Goal: Transaction & Acquisition: Purchase product/service

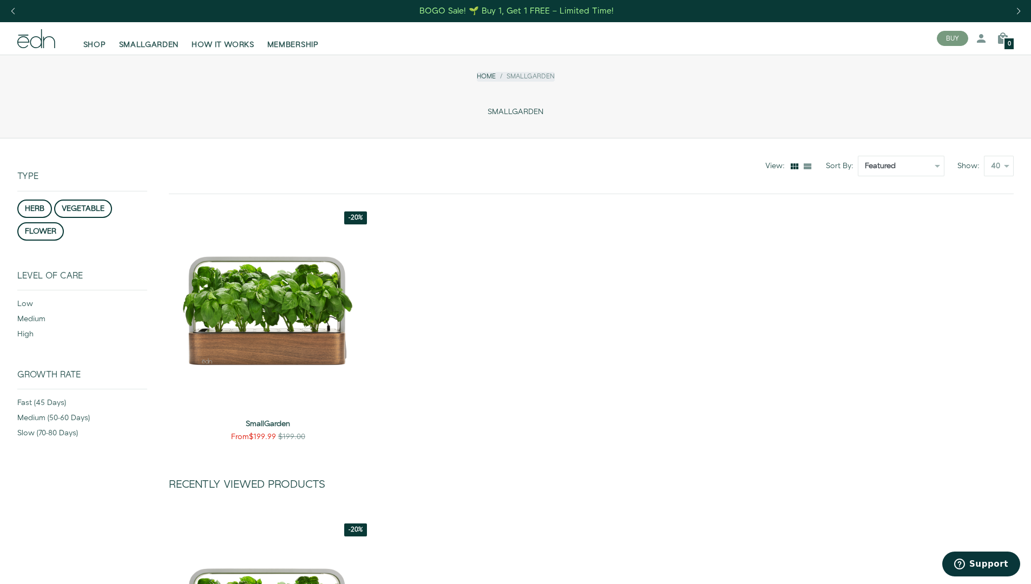
select select "best-selling"
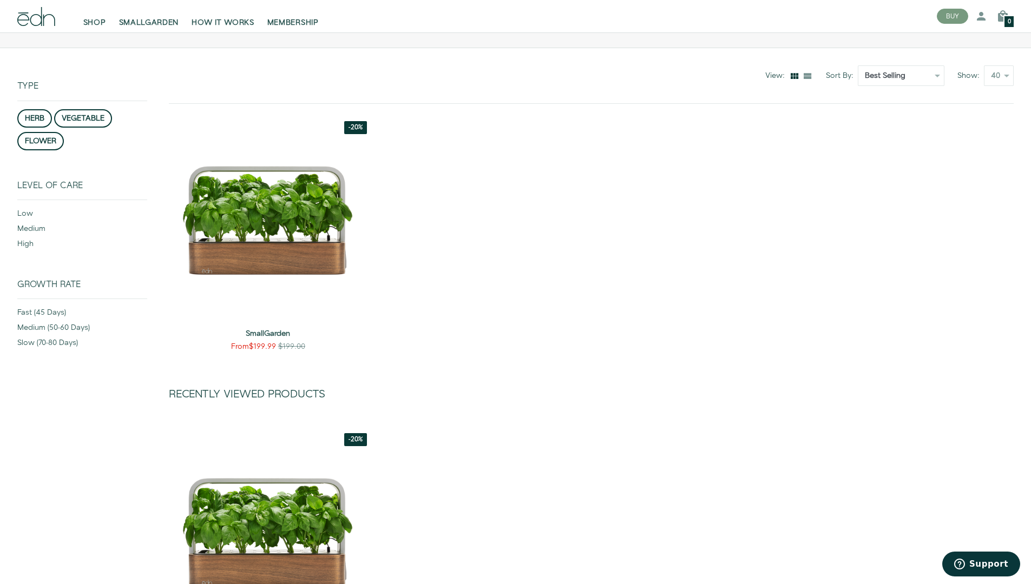
scroll to position [139, 0]
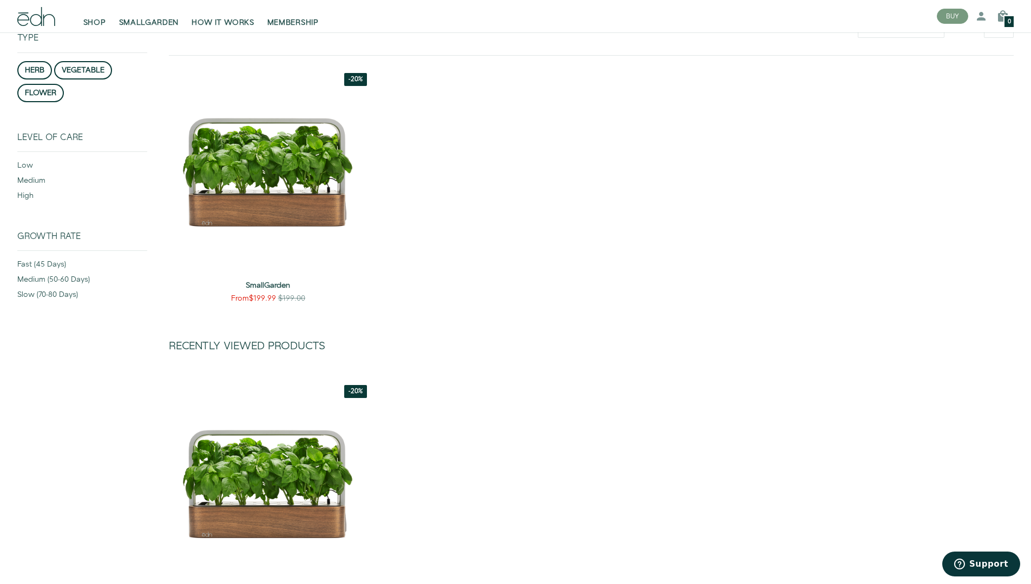
select select "show-50"
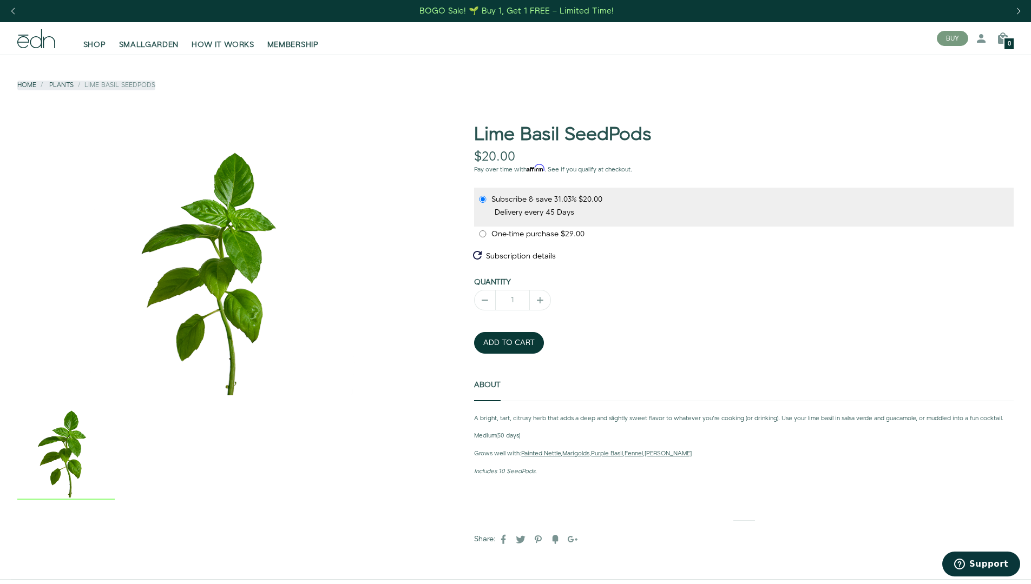
click at [483, 199] on input "Subscribe & save 31.03% $20.00" at bounding box center [482, 199] width 9 height 7
click at [483, 234] on input "One-time purchase $29.00" at bounding box center [482, 234] width 9 height 7
radio input "true"
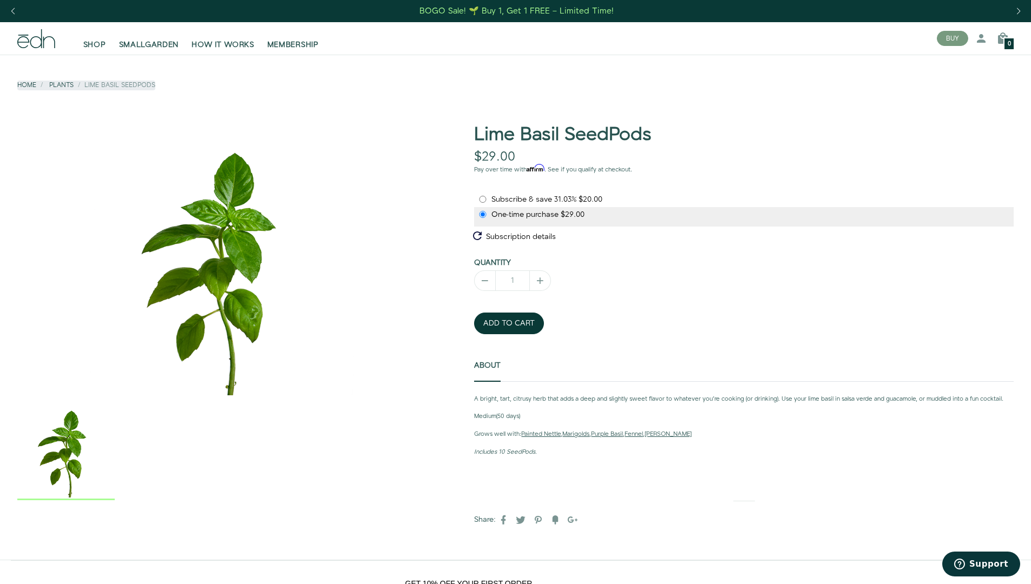
click at [523, 199] on span "Subscribe & save" at bounding box center [522, 199] width 63 height 11
click at [487, 199] on input "Subscribe & save 31.03% $20.00" at bounding box center [482, 199] width 9 height 7
radio input "true"
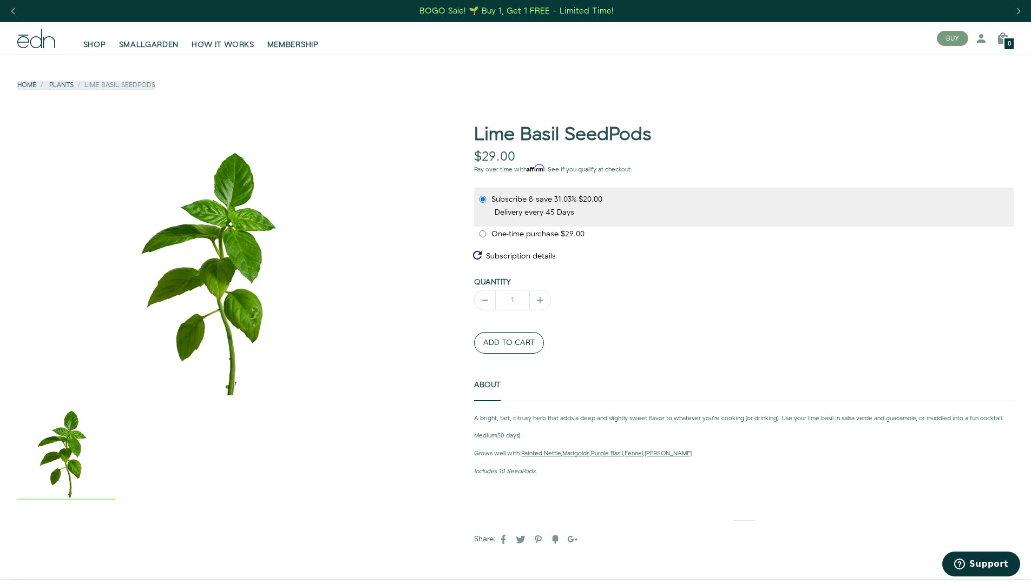
click at [509, 343] on button "ADD TO CART" at bounding box center [509, 343] width 70 height 22
